Goal: Transaction & Acquisition: Register for event/course

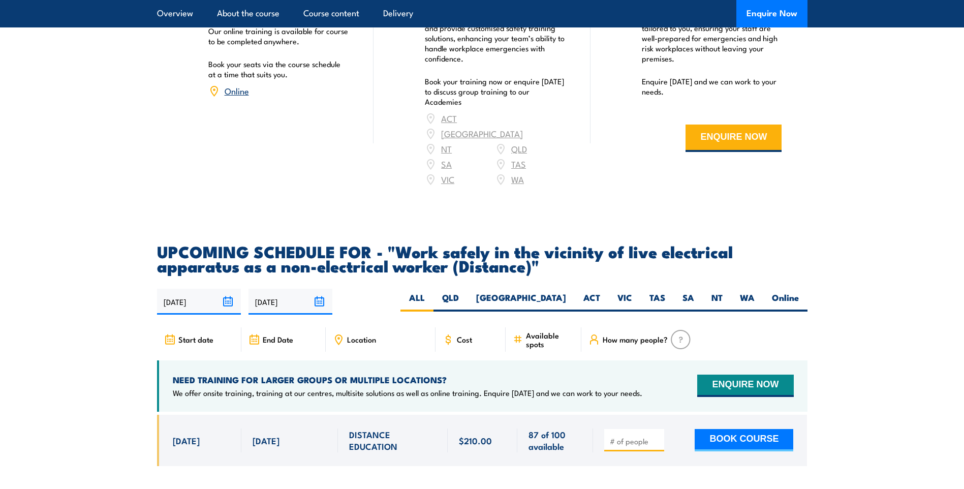
scroll to position [1575, 0]
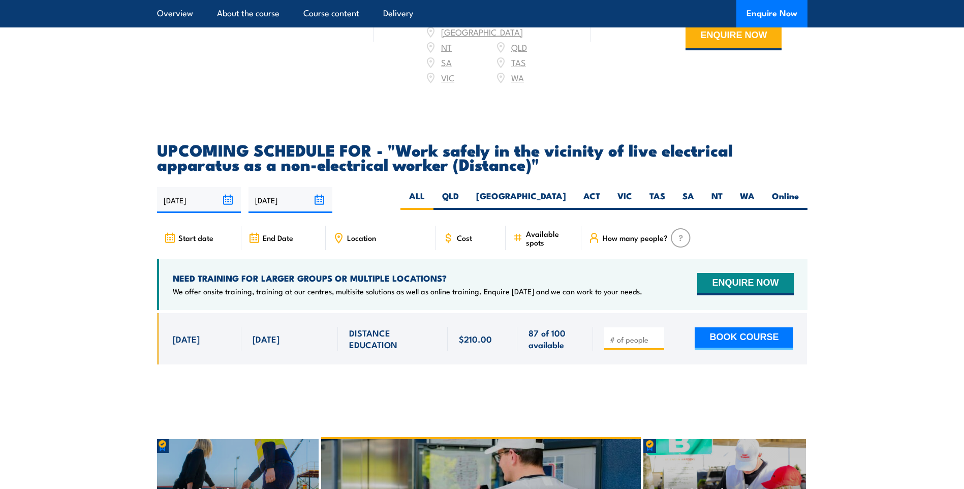
click at [634, 345] on input "number" at bounding box center [635, 339] width 51 height 10
type input "1"
click at [750, 349] on button "BOOK COURSE" at bounding box center [744, 338] width 99 height 22
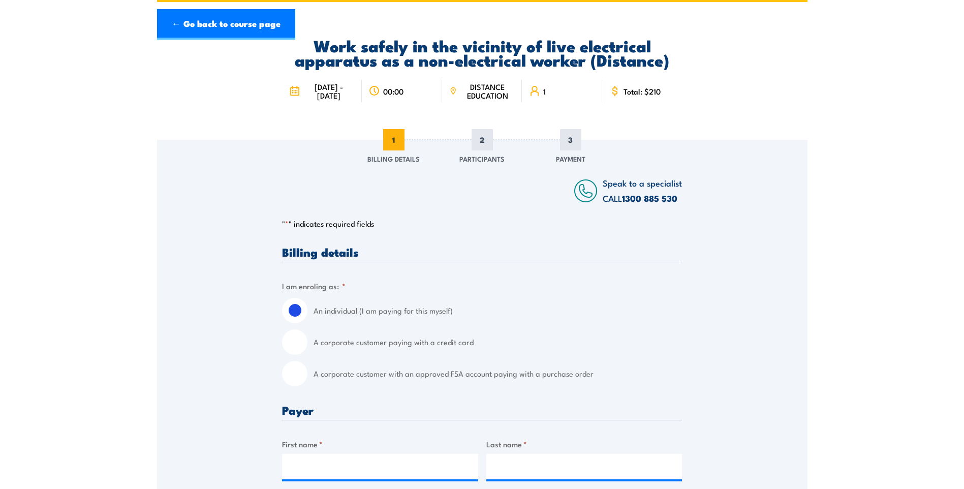
scroll to position [102, 0]
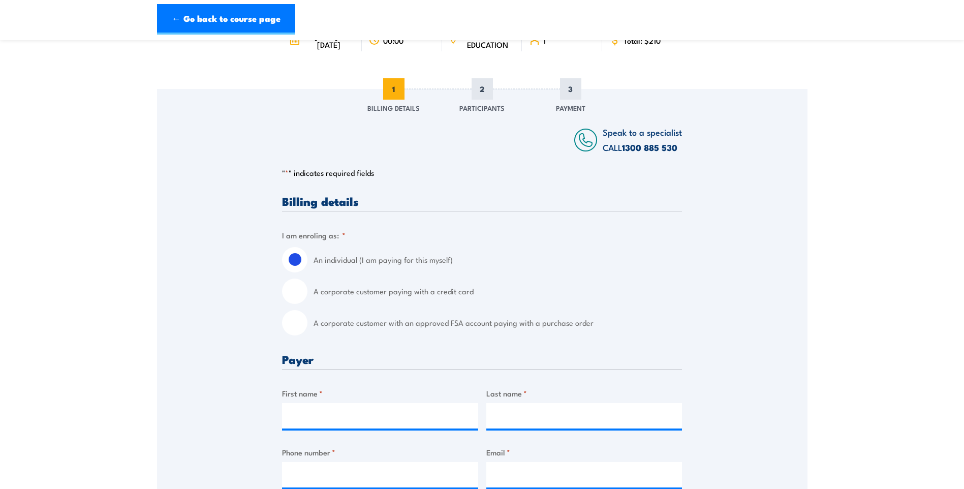
click at [297, 322] on input "A corporate customer with an approved FSA account paying with a purchase order" at bounding box center [294, 322] width 25 height 25
radio input "true"
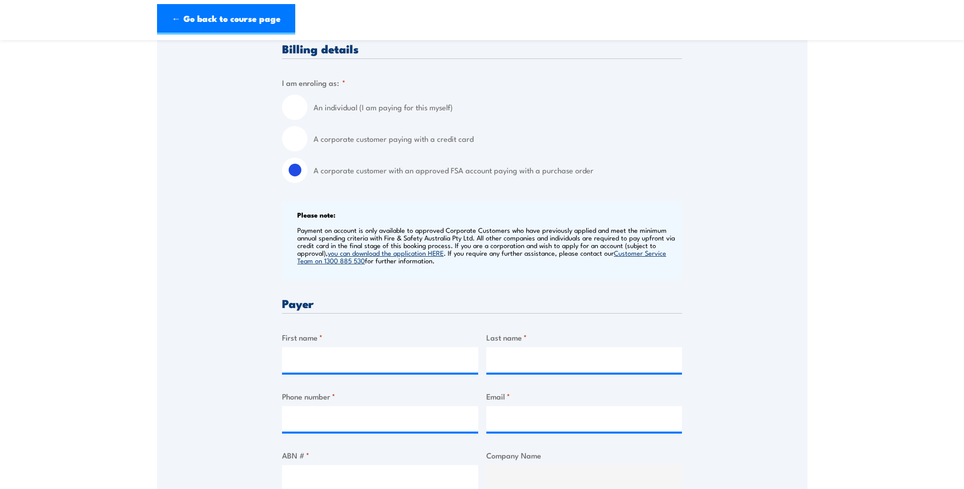
scroll to position [356, 0]
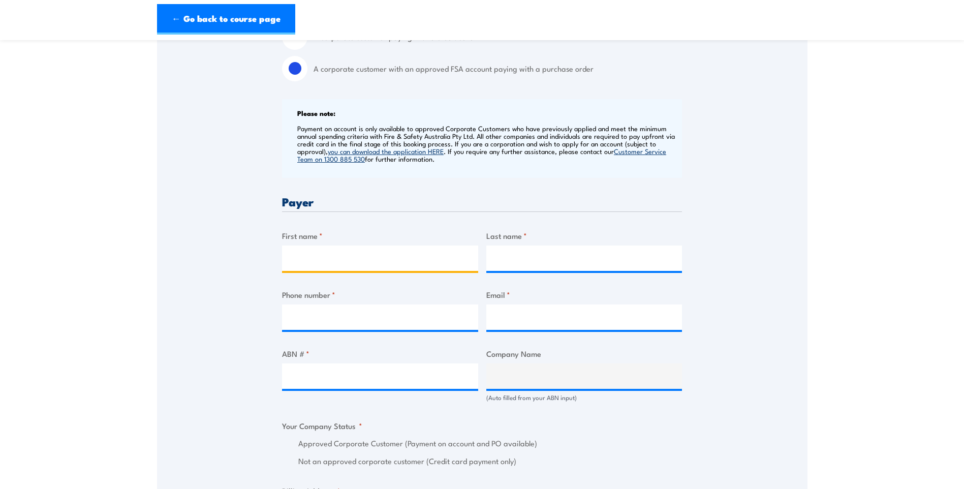
click at [312, 259] on input "First name *" at bounding box center [380, 257] width 196 height 25
type input "d"
type input "Deb"
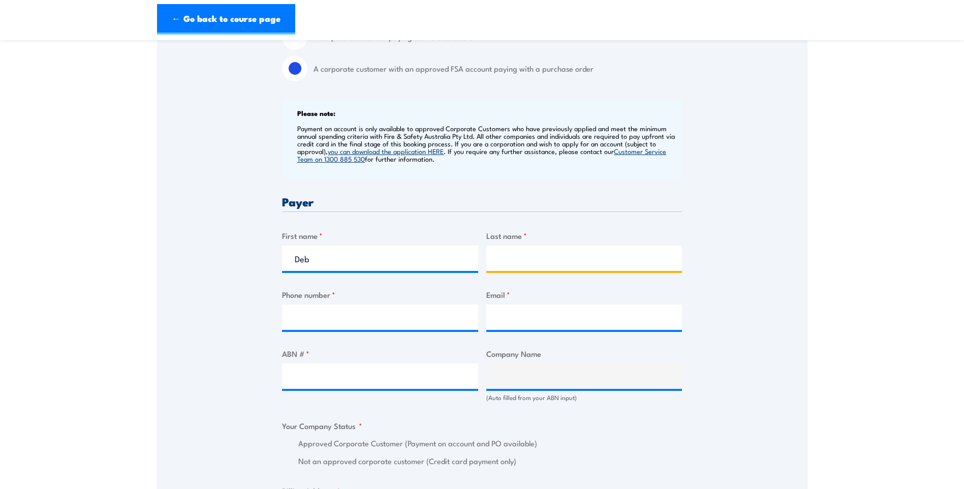
click at [520, 265] on input "Last name *" at bounding box center [584, 257] width 196 height 25
type input "Williams"
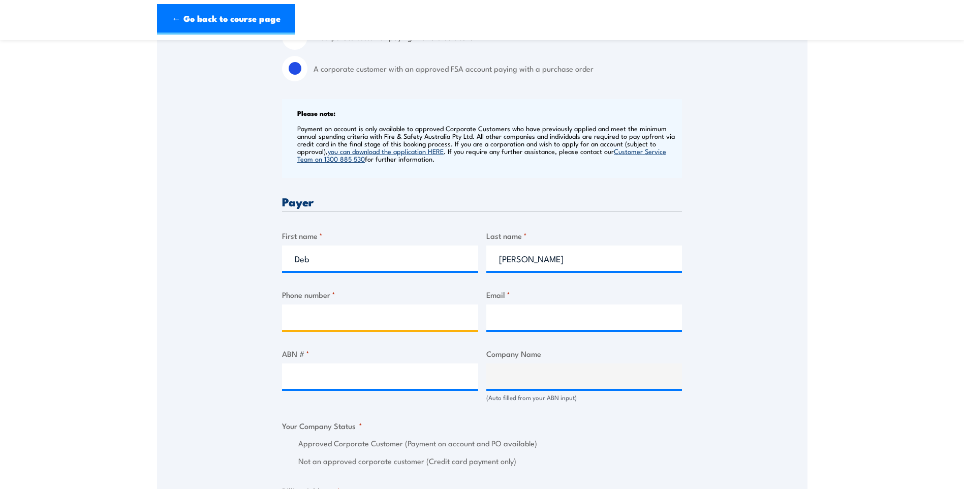
click at [331, 319] on input "Phone number *" at bounding box center [380, 316] width 196 height 25
type input "0418360843"
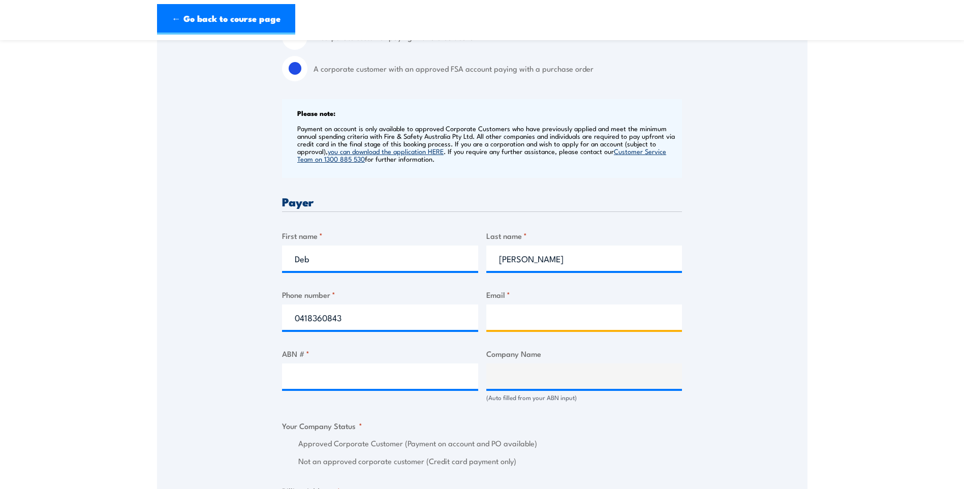
type input "siteadmin@dunnsearthmoving.com"
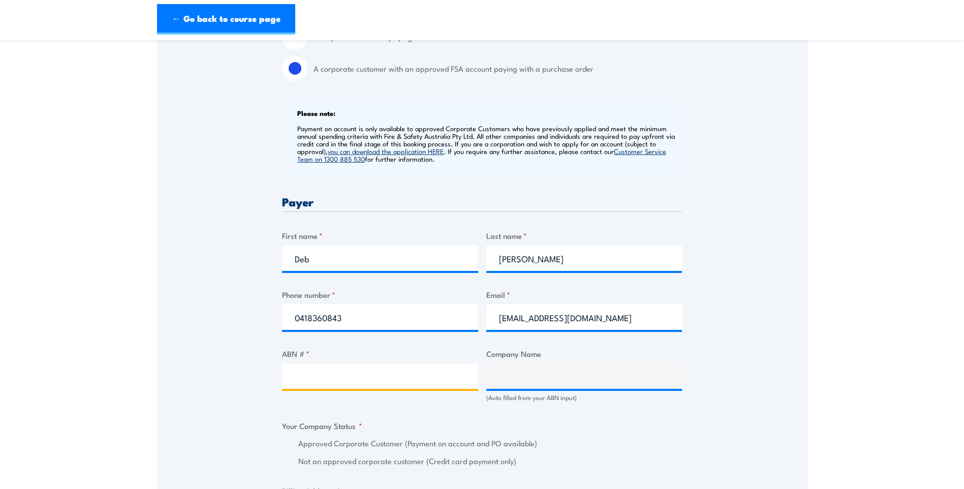
click at [319, 376] on input "ABN # *" at bounding box center [380, 375] width 196 height 25
click at [312, 381] on input "ABN # *" at bounding box center [380, 375] width 196 height 25
paste input "47112664043"
type input "47112664043"
type input "Dunn's Earthmoving Pty Ltd"
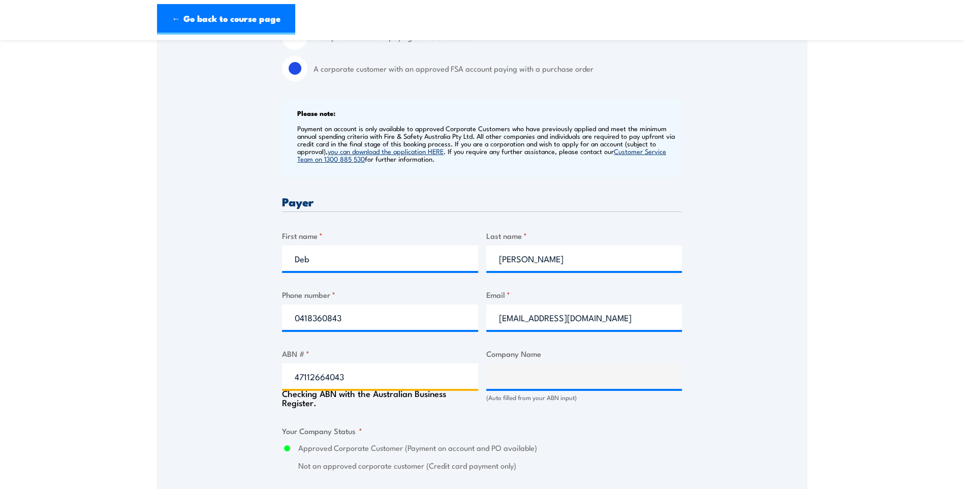
radio input "true"
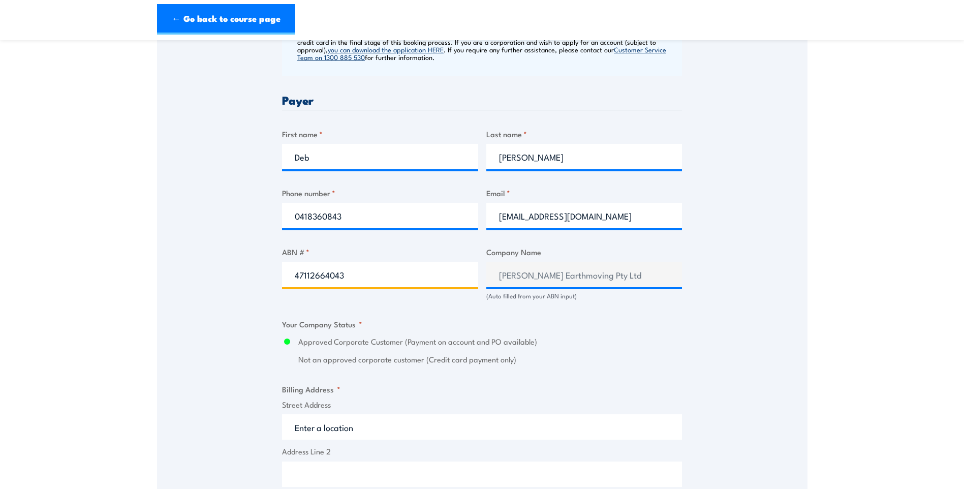
scroll to position [559, 0]
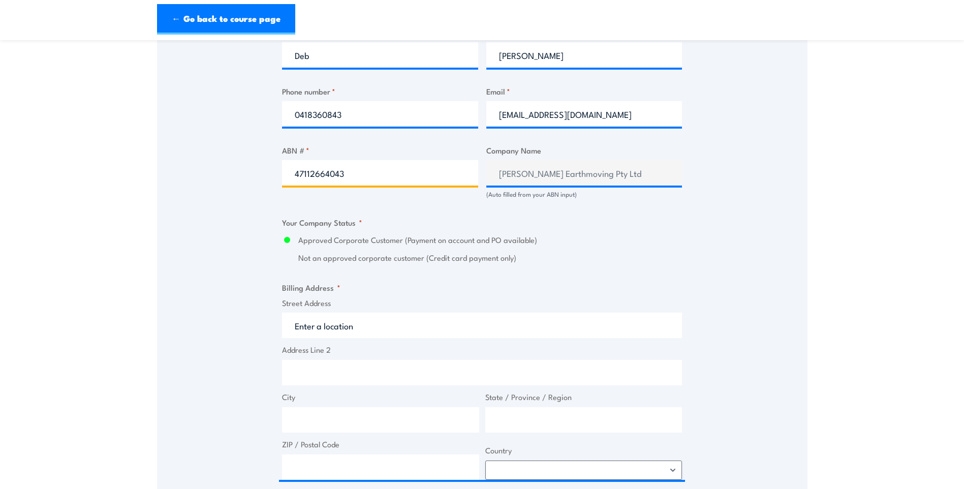
type input "47112664043"
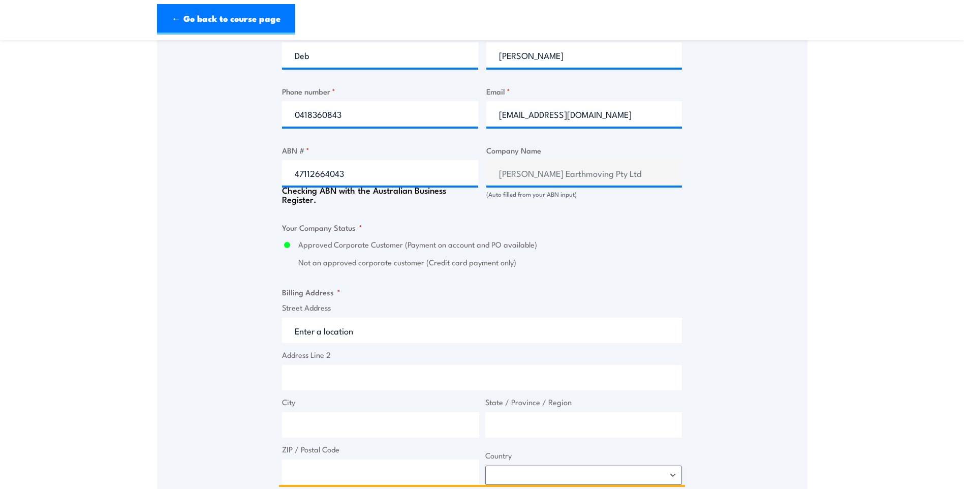
click at [316, 334] on input "Street Address" at bounding box center [482, 330] width 400 height 25
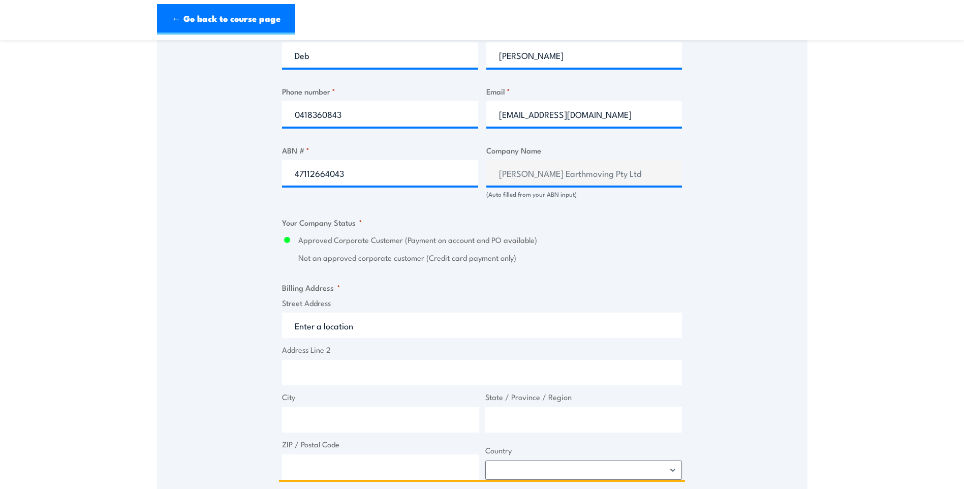
type input "2A Charles St"
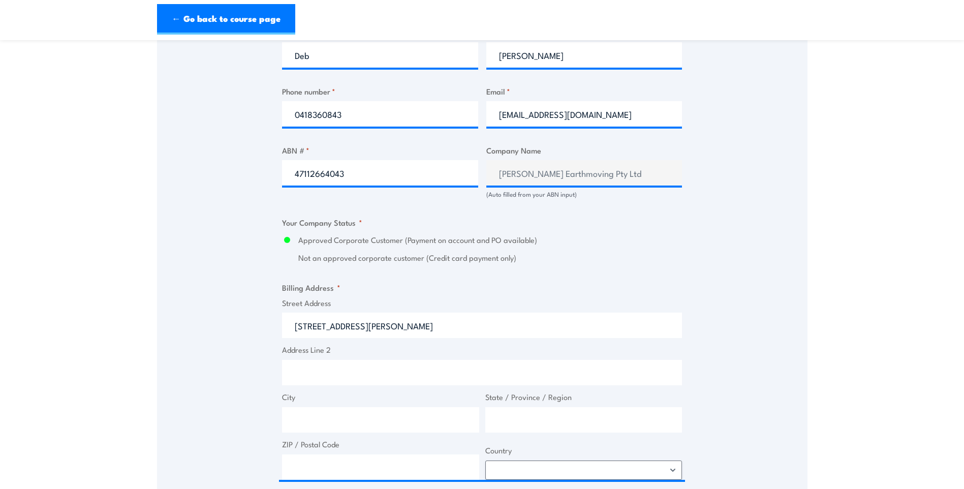
type input "Norwood"
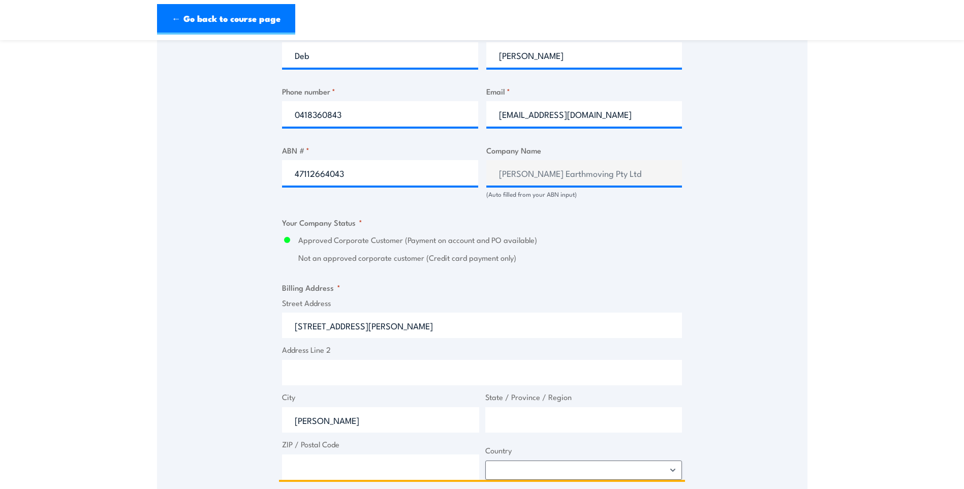
type input "South Australia"
type input "5067"
select select "Australia"
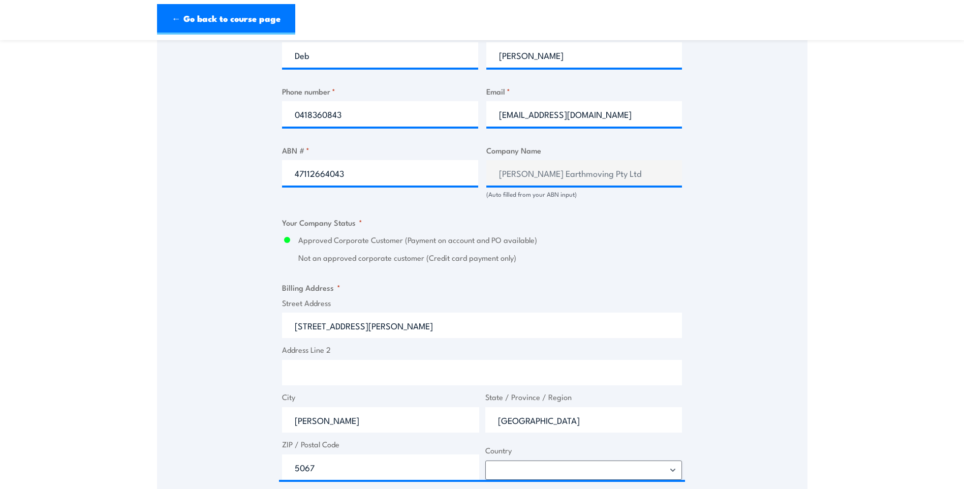
click at [227, 377] on div "Speak to a specialist CALL 1300 885 530 CALL 1300 885 530 " * " indicates requi…" at bounding box center [482, 173] width 650 height 1082
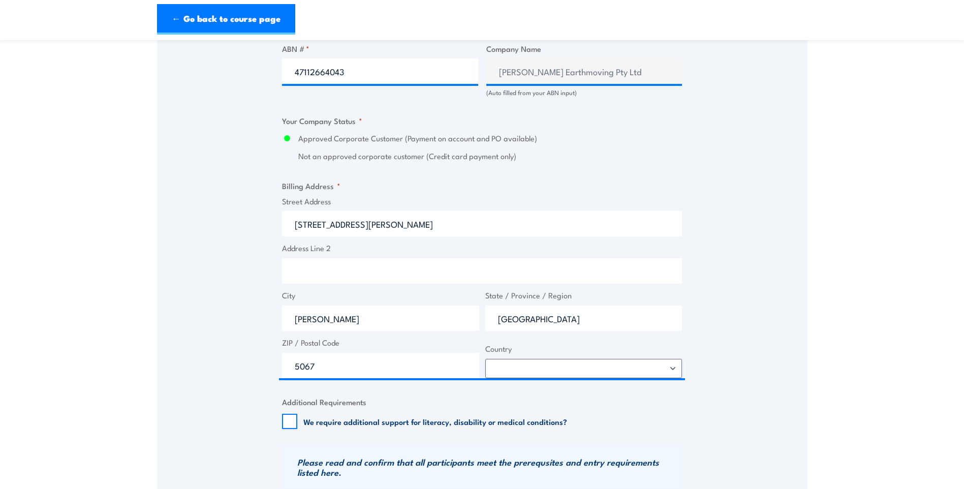
scroll to position [813, 0]
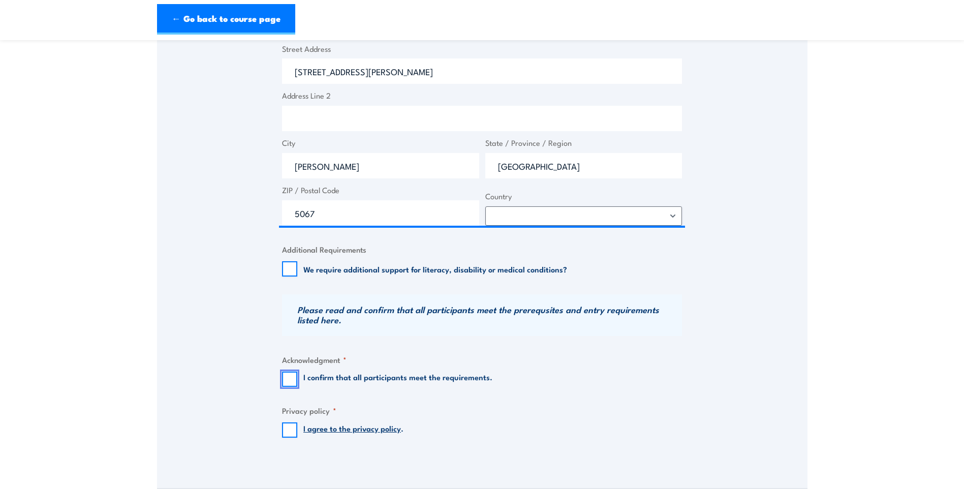
click at [291, 383] on input "I confirm that all participants meet the requirements." at bounding box center [289, 378] width 15 height 15
checkbox input "true"
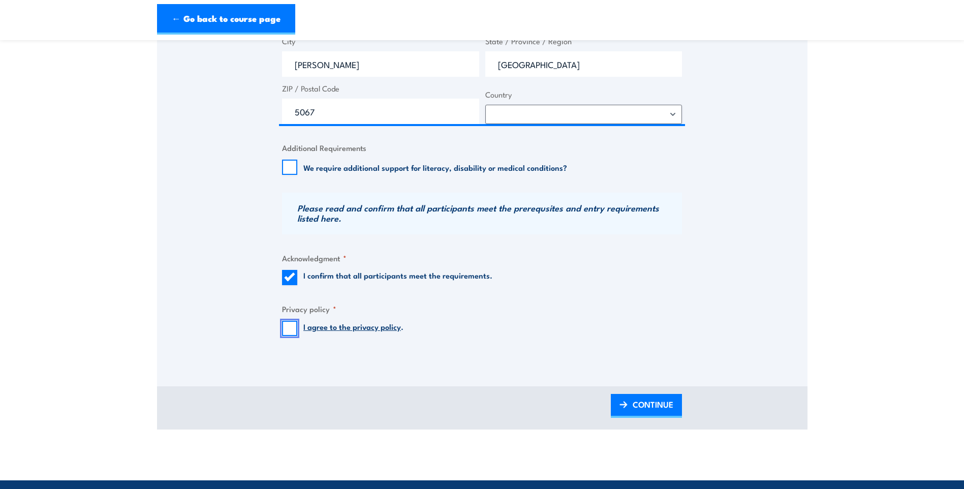
click at [288, 324] on input "I agree to the privacy policy ." at bounding box center [289, 328] width 15 height 15
checkbox input "true"
click at [637, 407] on span "CONTINUE" at bounding box center [653, 404] width 41 height 27
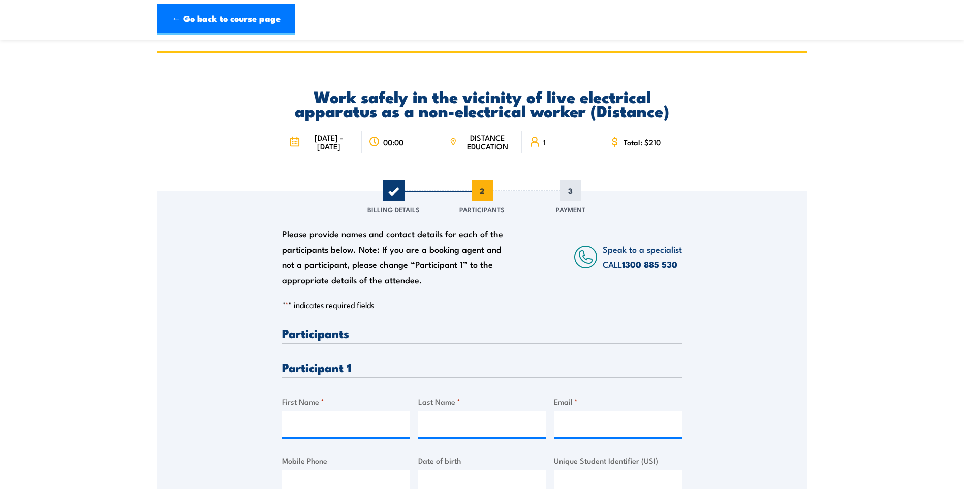
scroll to position [102, 0]
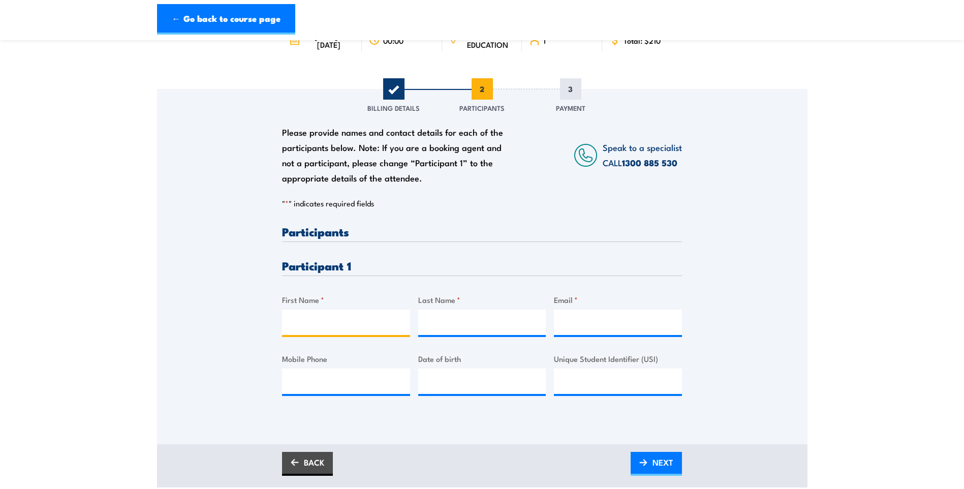
click at [325, 325] on input "First Name *" at bounding box center [346, 321] width 128 height 25
type input "Andy"
click at [456, 328] on input "Last Name *" at bounding box center [482, 321] width 128 height 25
type input "Tonero"
click at [573, 322] on input "Email *" at bounding box center [618, 321] width 128 height 25
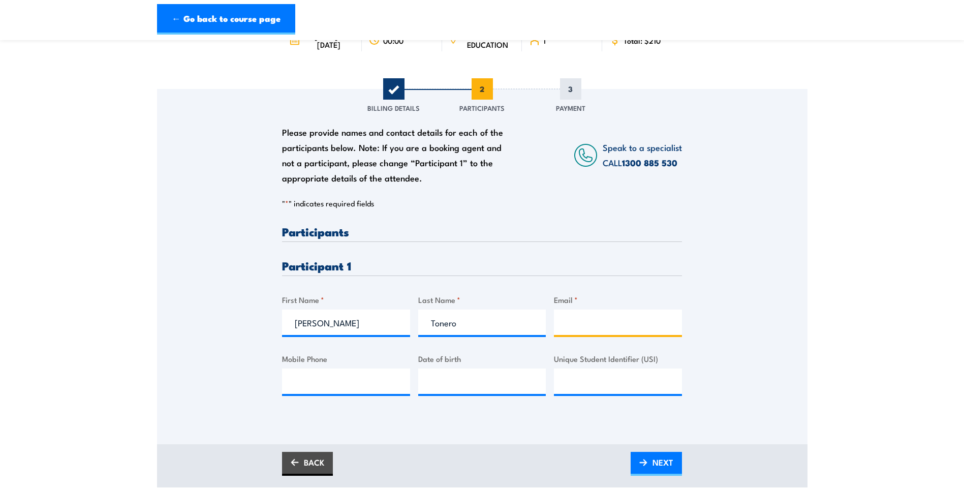
paste input "a.the.dos.tonero@gmail.com"
type input "a.the.dos.tonero@gmail.com"
click at [307, 384] on input "Mobile Phone" at bounding box center [346, 380] width 128 height 25
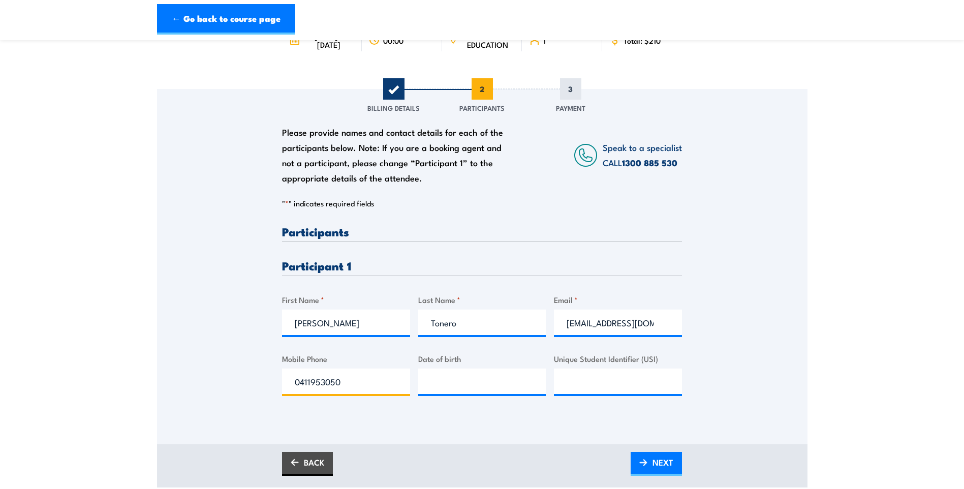
type input "0411953050"
click at [450, 386] on input "__/__/____" at bounding box center [482, 380] width 128 height 25
type input "05/02/1971"
click at [582, 384] on input "Unique Student Identifier (USI)" at bounding box center [618, 380] width 128 height 25
click at [566, 388] on input "Unique Student Identifier (USI)" at bounding box center [618, 380] width 128 height 25
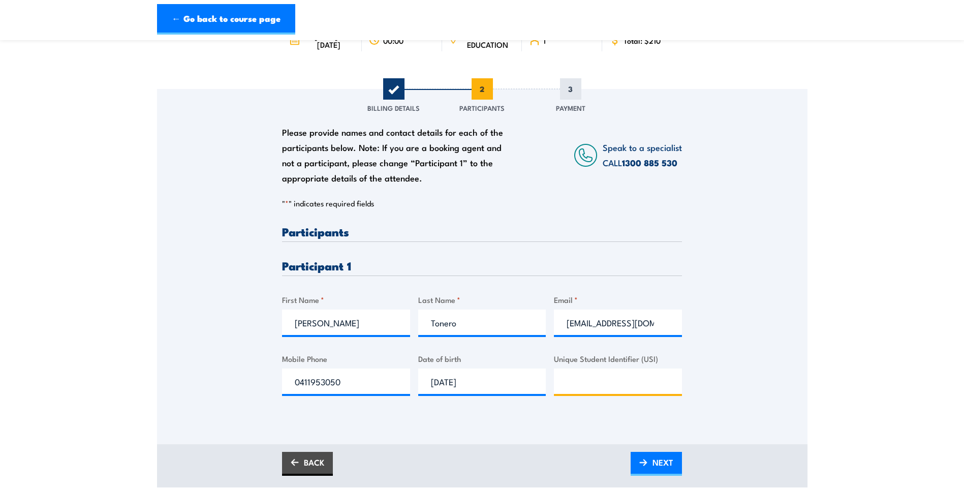
paste input "5AJN2EXKK4"
type input "5AJN2EXKK4"
click at [546, 417] on div "Please provide names and contact details for each of the participants below. No…" at bounding box center [482, 266] width 650 height 355
click at [649, 464] on link "NEXT" at bounding box center [656, 464] width 51 height 24
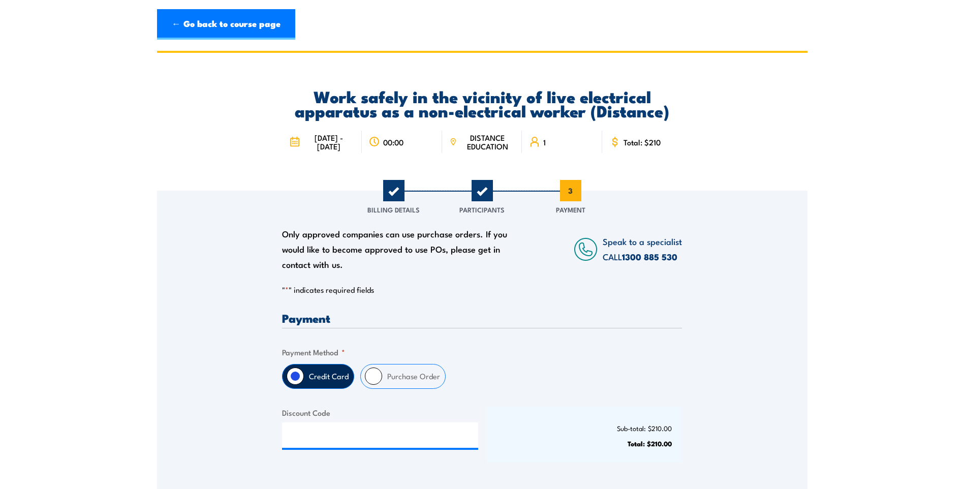
click at [385, 374] on label "Purchase Order" at bounding box center [413, 376] width 63 height 24
click at [382, 374] on input "Purchase Order" at bounding box center [373, 375] width 17 height 17
radio input "true"
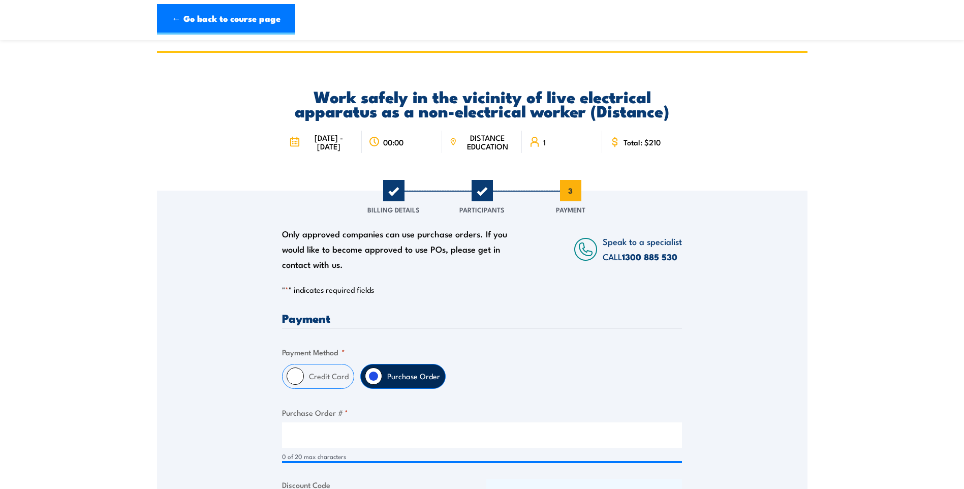
scroll to position [152, 0]
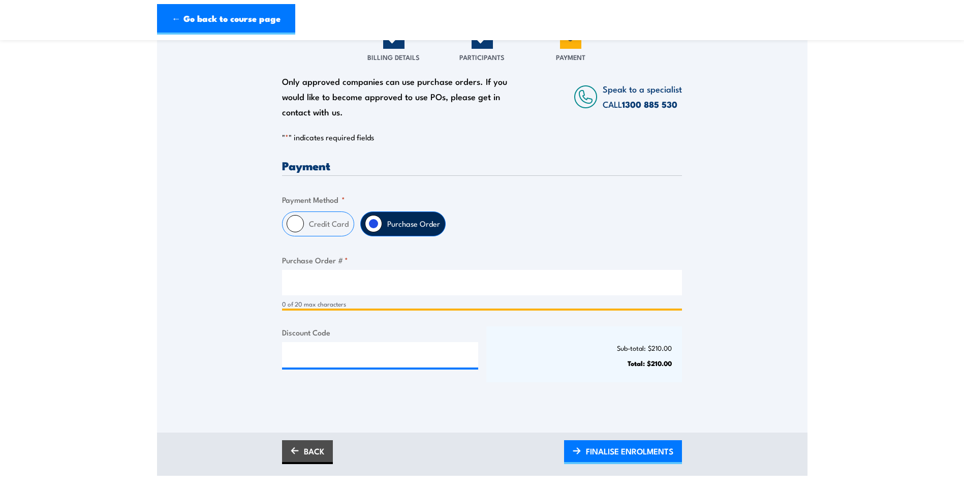
click at [318, 289] on input "Purchase Order # *" at bounding box center [482, 282] width 400 height 25
paste input "019429"
type input "019429"
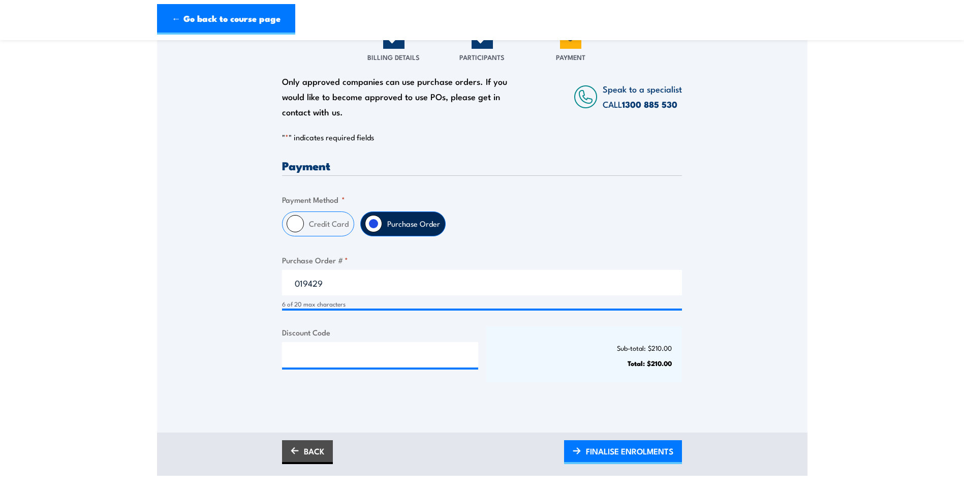
click at [524, 374] on div "Sub-total: $210.00 Total: $210.00" at bounding box center [584, 354] width 196 height 56
click at [595, 455] on span "FINALISE ENROLMENTS" at bounding box center [629, 451] width 87 height 27
